Goal: Communication & Community: Answer question/provide support

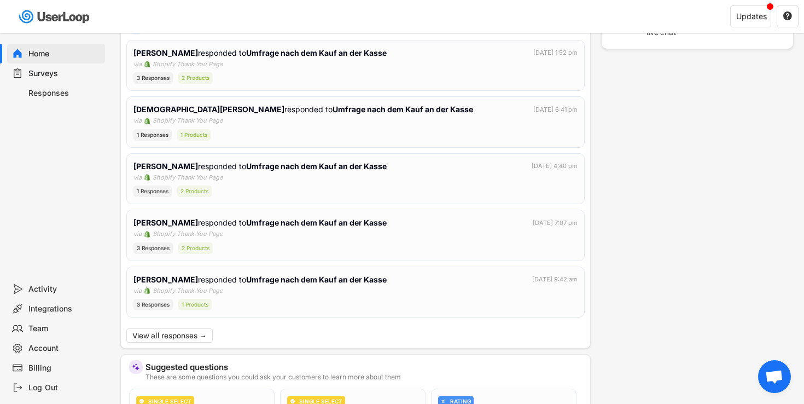
scroll to position [233, 0]
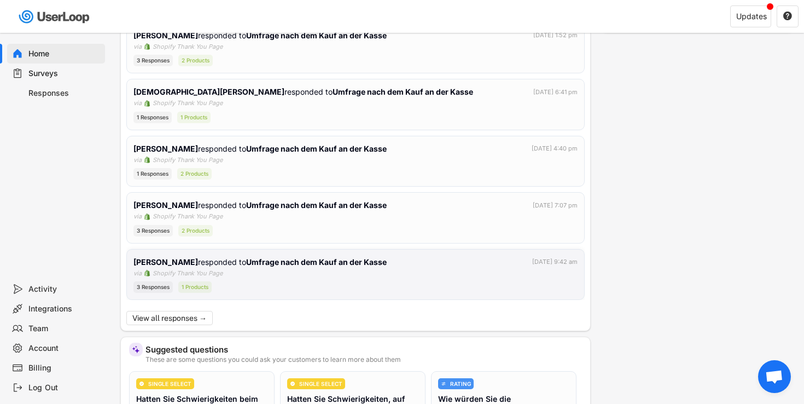
click at [269, 269] on div "[PERSON_NAME] responded to Umfrage nach dem Kauf an der Kasse [DATE] 9:42 am vi…" at bounding box center [355, 274] width 444 height 37
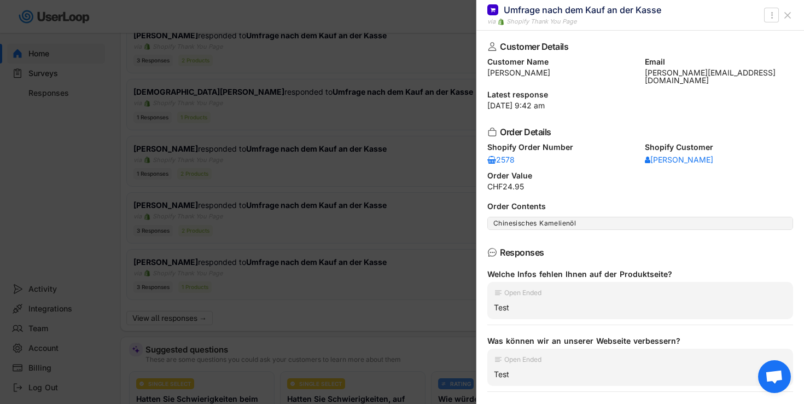
click at [287, 229] on div at bounding box center [402, 202] width 804 height 404
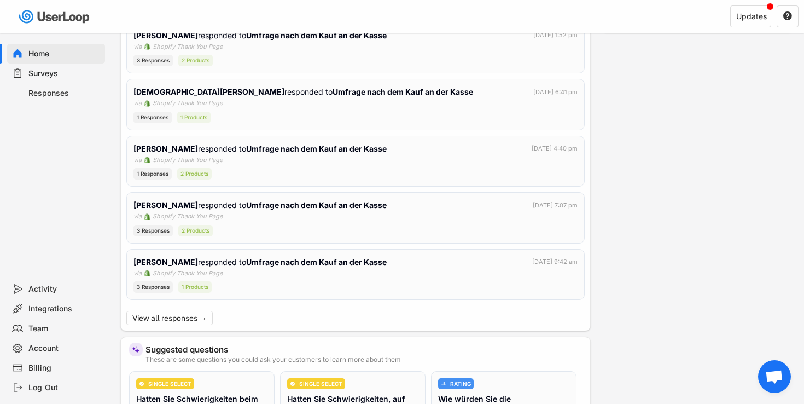
click at [298, 221] on div "[PERSON_NAME] responded to Umfrage nach dem Kauf an der Kasse [DATE] 7:07 pm vi…" at bounding box center [355, 217] width 444 height 37
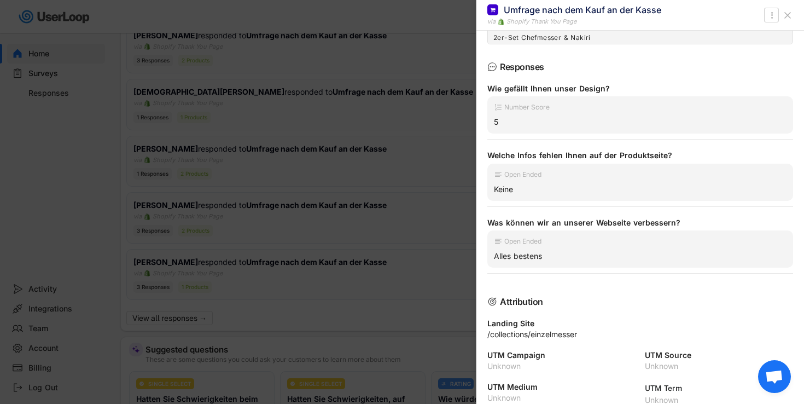
scroll to position [201, 0]
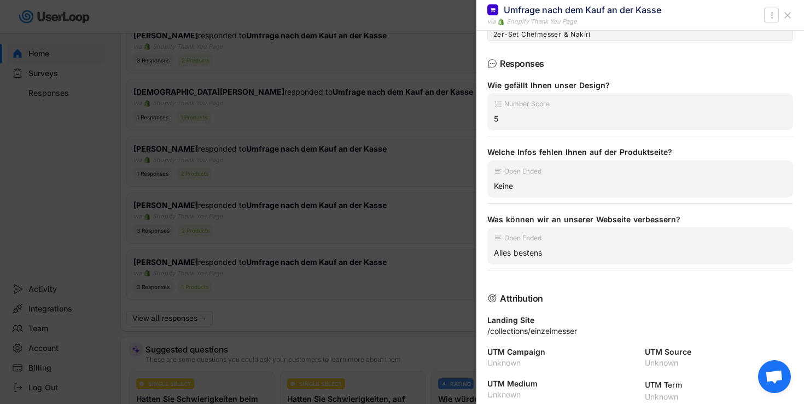
click at [331, 275] on div at bounding box center [402, 202] width 804 height 404
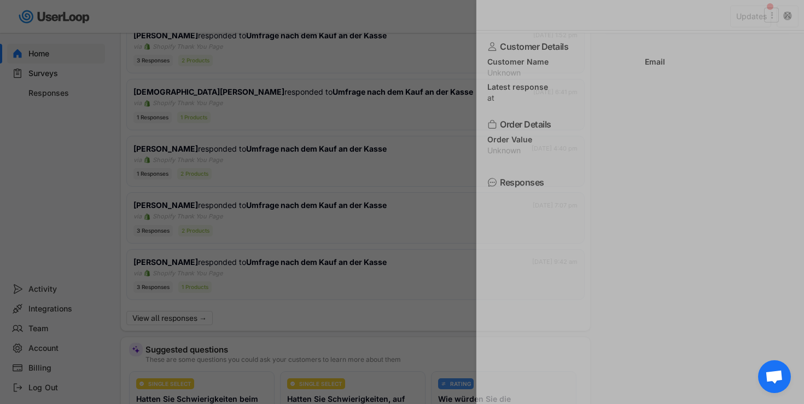
scroll to position [0, 0]
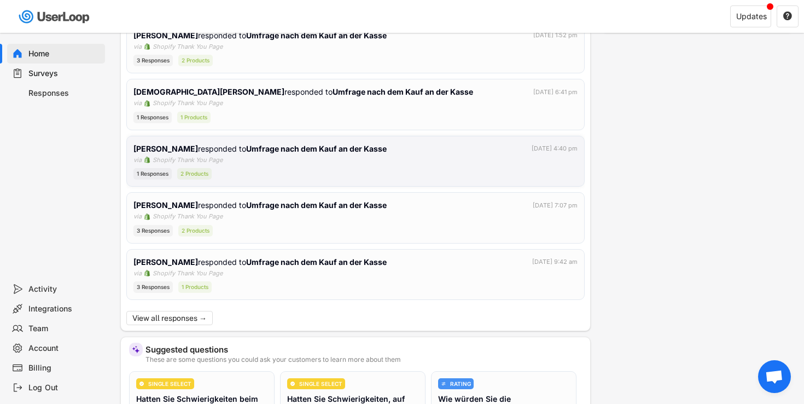
click at [276, 164] on div "[PERSON_NAME] responded to Umfrage nach dem Kauf an der Kasse [DATE] 4:40 pm vi…" at bounding box center [355, 161] width 444 height 37
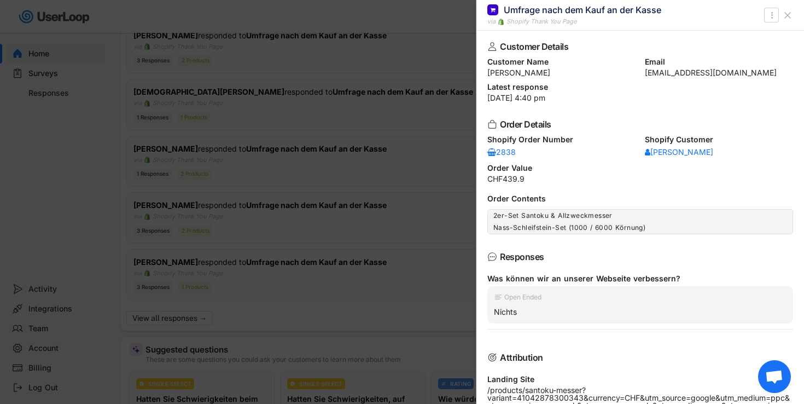
click at [330, 202] on div at bounding box center [402, 202] width 804 height 404
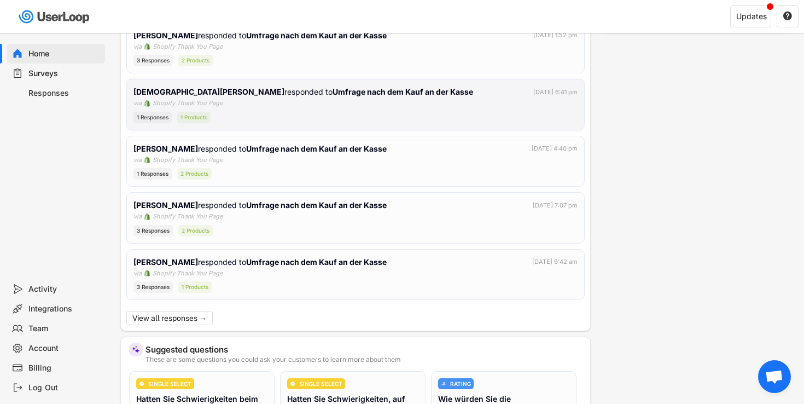
click at [317, 112] on div "1 Responses 1 Products" at bounding box center [355, 117] width 444 height 11
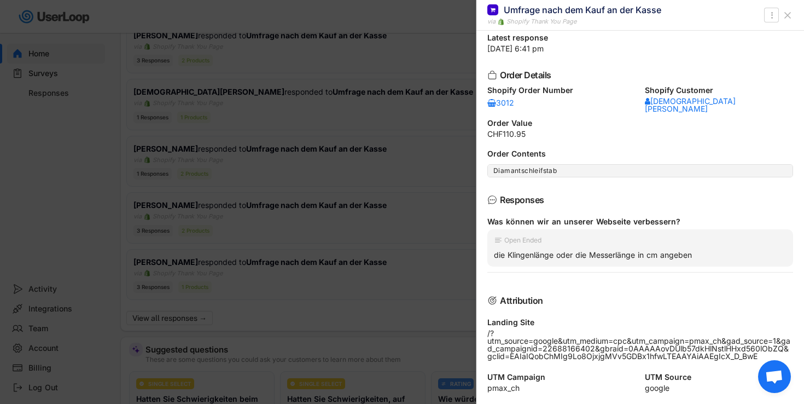
scroll to position [55, 0]
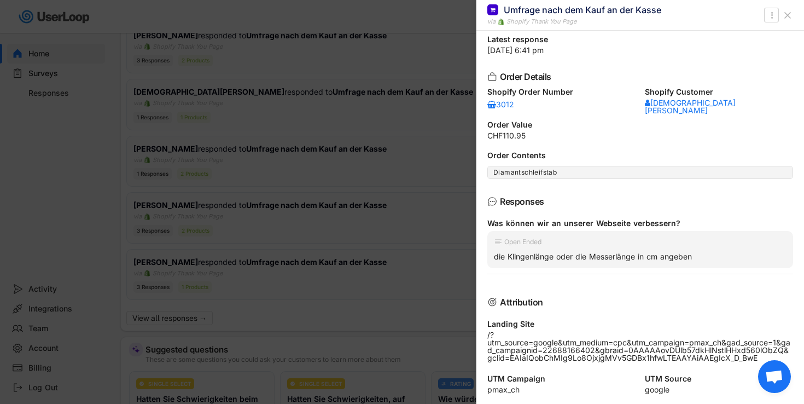
click at [437, 165] on div at bounding box center [402, 202] width 804 height 404
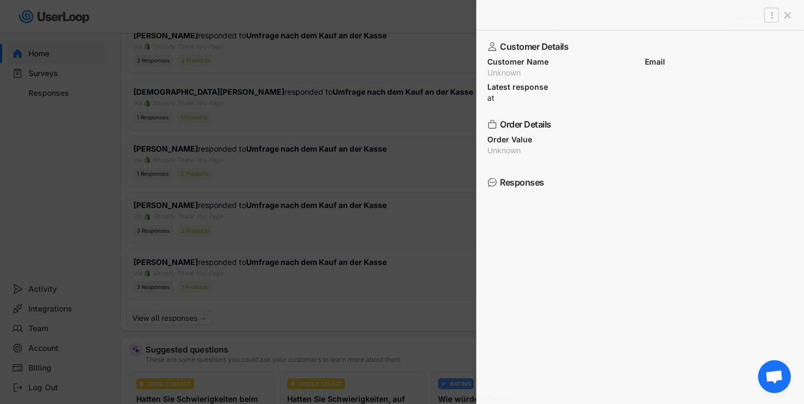
scroll to position [0, 0]
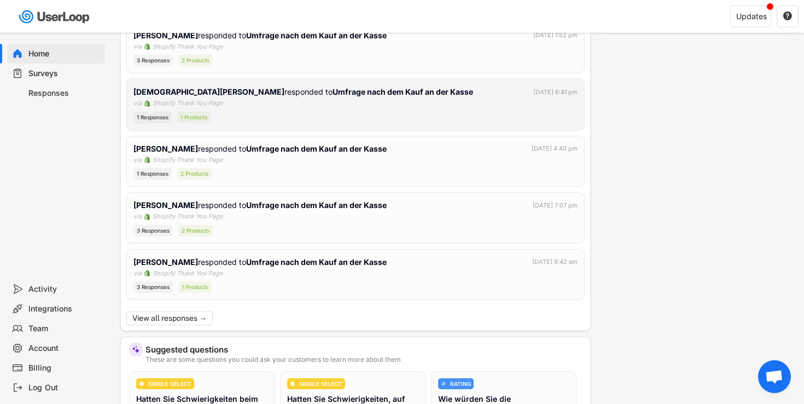
click at [374, 112] on div "1 Responses 1 Products" at bounding box center [355, 117] width 444 height 11
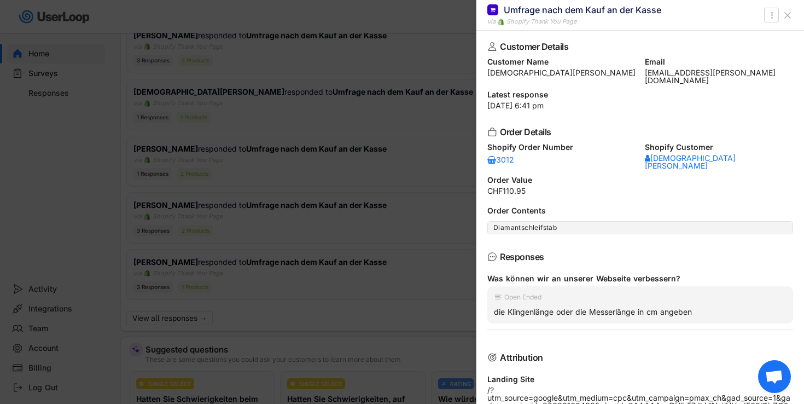
click at [346, 124] on div at bounding box center [402, 202] width 804 height 404
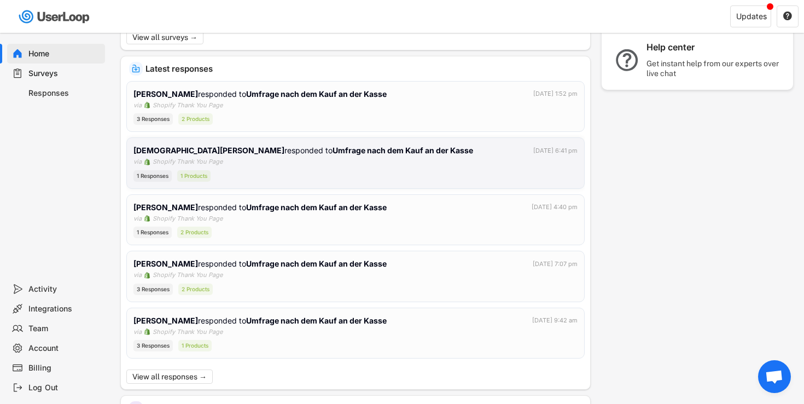
scroll to position [169, 0]
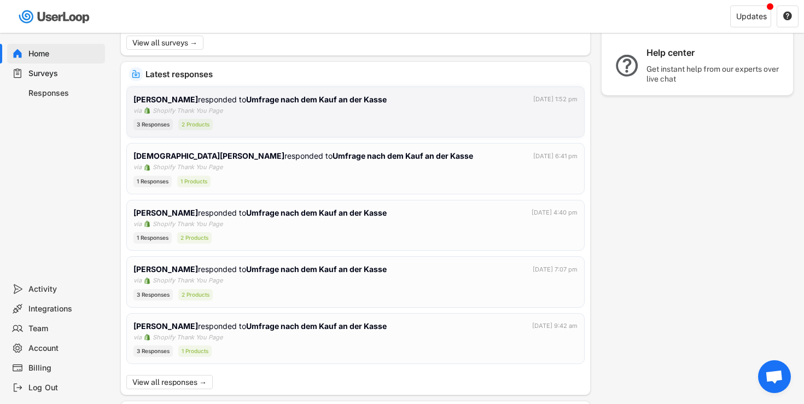
click at [329, 108] on div "[PERSON_NAME] responded to Umfrage nach dem Kauf an der Kasse [DATE] 1:52 pm vi…" at bounding box center [355, 112] width 444 height 37
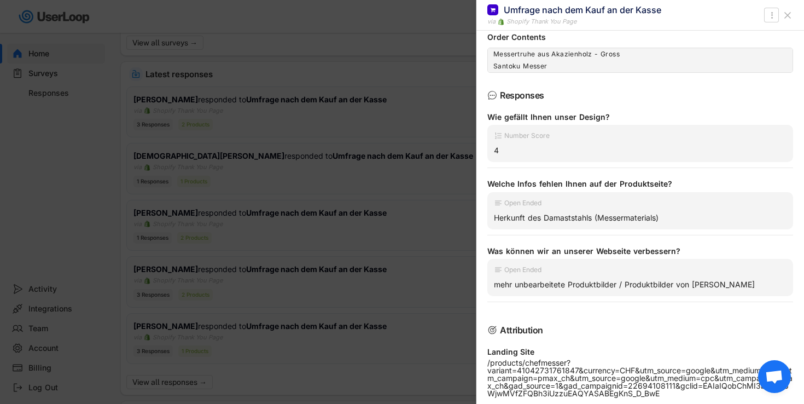
scroll to position [162, 0]
click at [434, 89] on div at bounding box center [402, 202] width 804 height 404
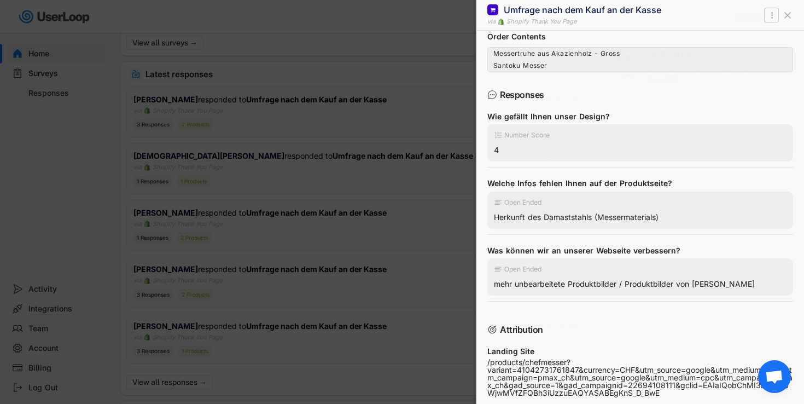
scroll to position [0, 0]
